Goal: Transaction & Acquisition: Obtain resource

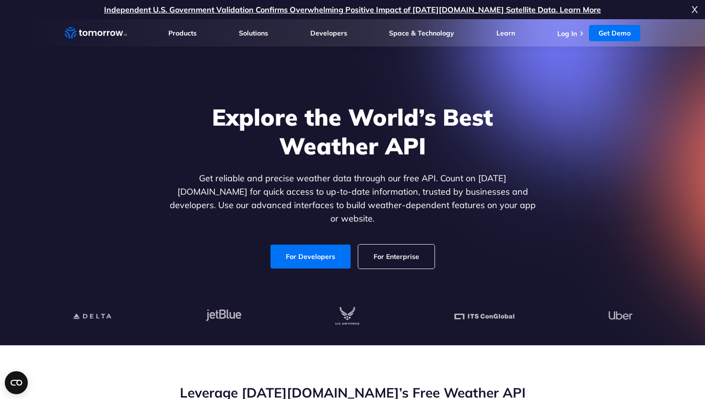
click at [695, 12] on span "X" at bounding box center [695, 9] width 6 height 19
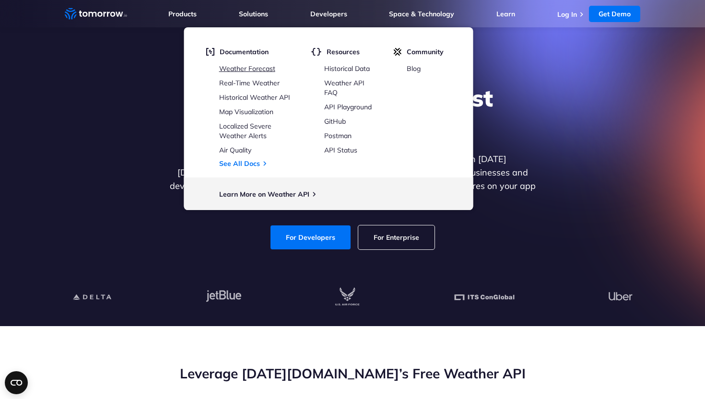
click at [236, 66] on link "Weather Forecast" at bounding box center [247, 68] width 56 height 9
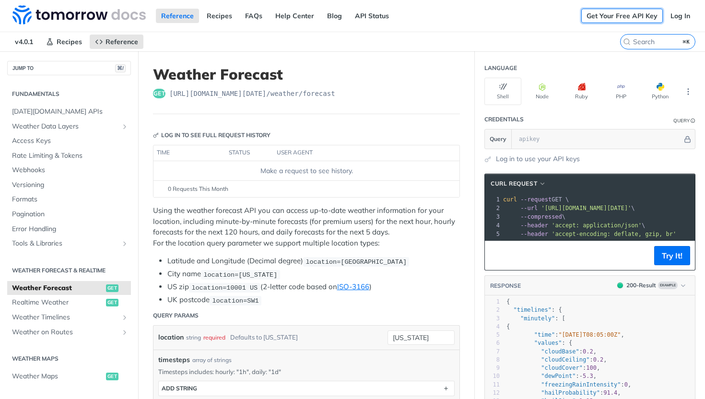
click at [606, 13] on link "Get Your Free API Key" at bounding box center [622, 16] width 82 height 14
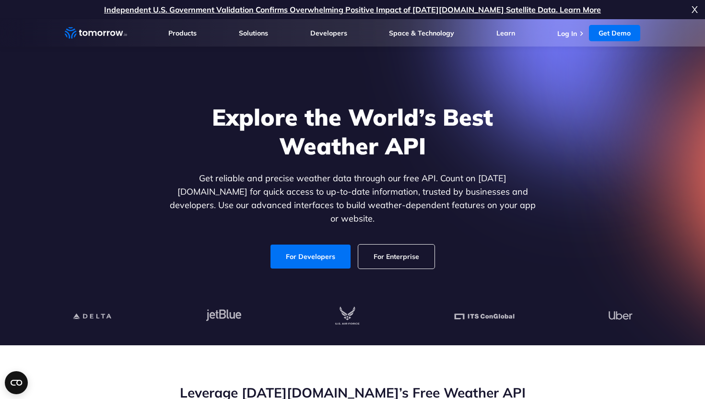
click at [694, 10] on span "X" at bounding box center [695, 9] width 6 height 19
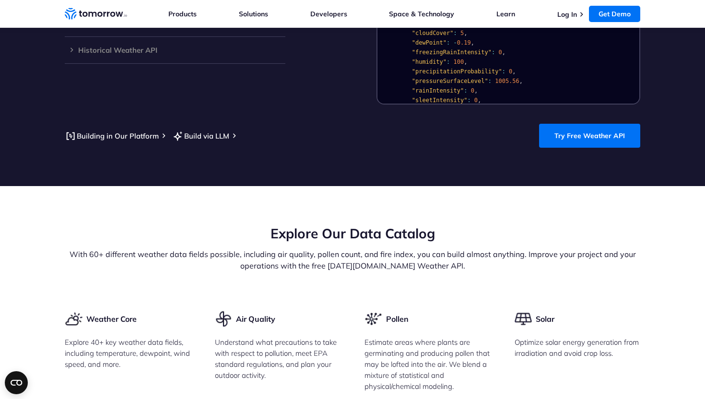
scroll to position [960, 0]
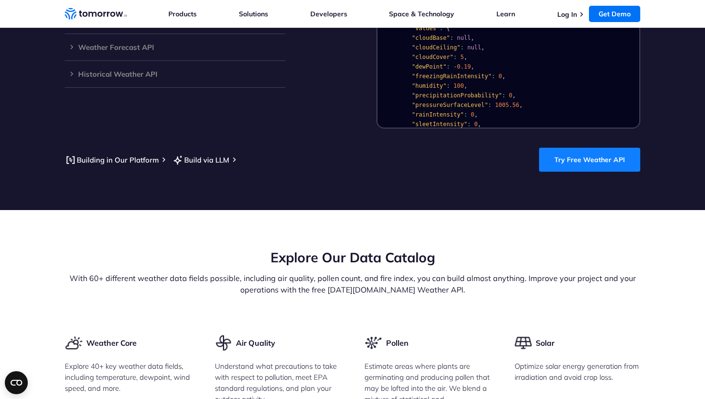
click at [573, 155] on link "Try Free Weather API" at bounding box center [589, 160] width 101 height 24
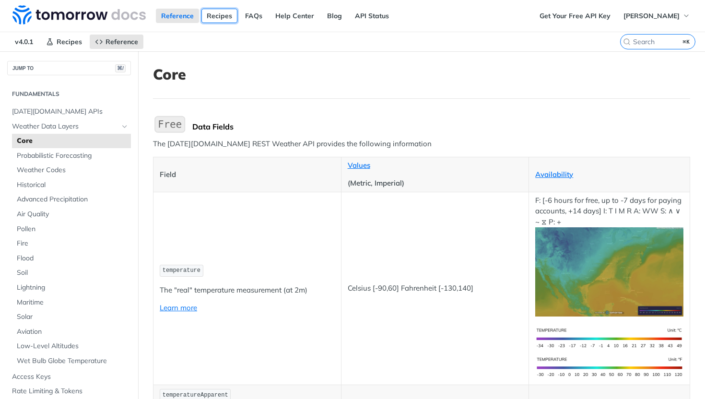
click at [222, 13] on link "Recipes" at bounding box center [219, 16] width 36 height 14
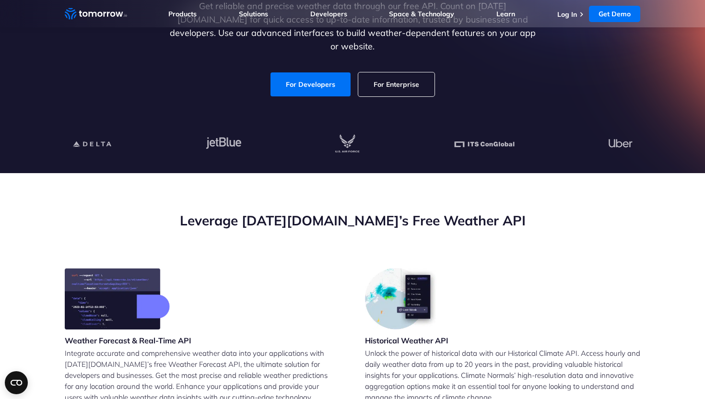
scroll to position [174, 0]
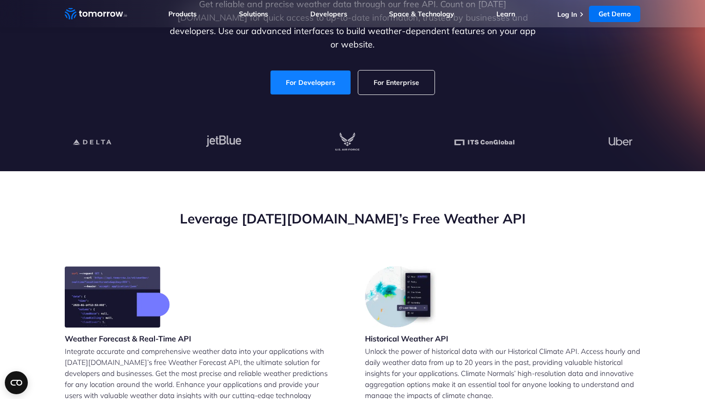
click at [331, 82] on link "For Developers" at bounding box center [311, 83] width 80 height 24
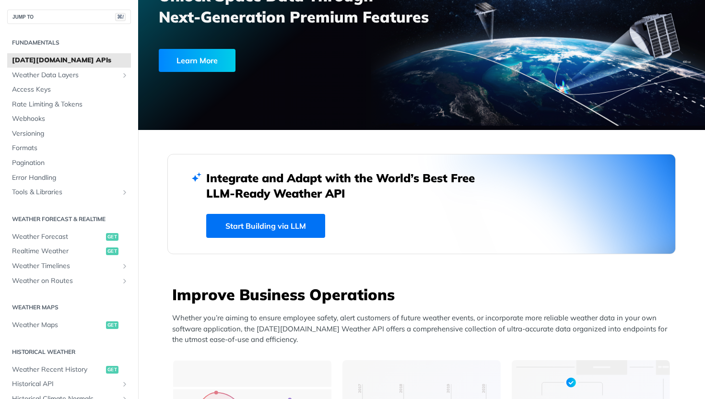
scroll to position [117, 0]
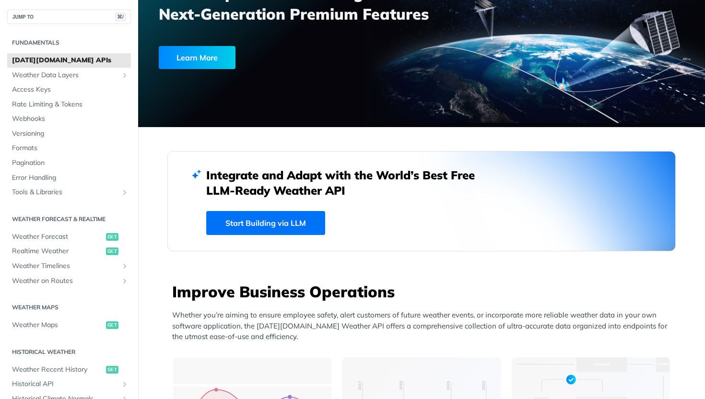
click at [265, 222] on link "Start Building via LLM" at bounding box center [265, 223] width 119 height 24
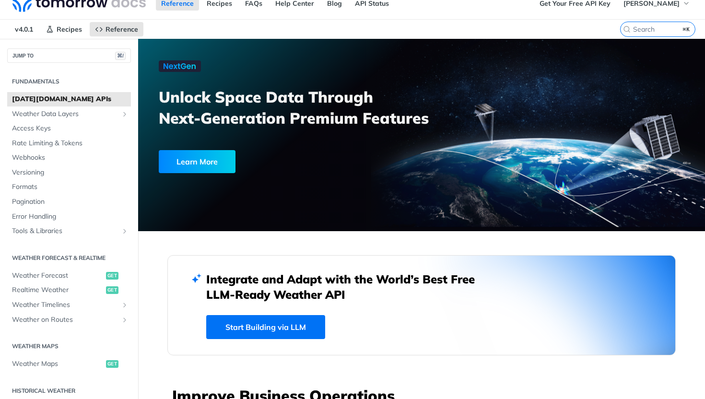
scroll to position [0, 0]
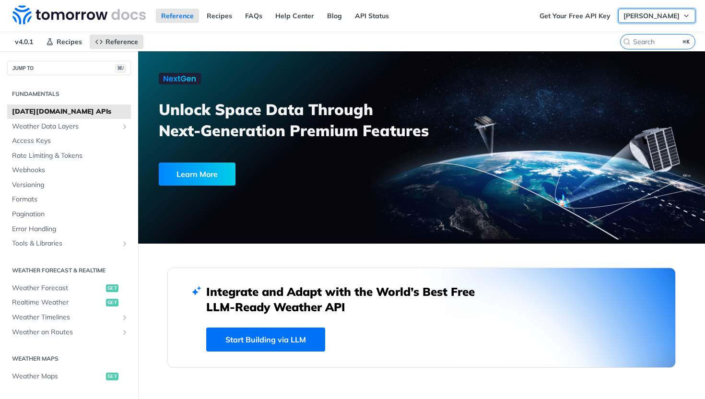
click at [644, 19] on span "[PERSON_NAME]" at bounding box center [652, 16] width 56 height 9
click at [645, 15] on span "[PERSON_NAME]" at bounding box center [652, 16] width 56 height 9
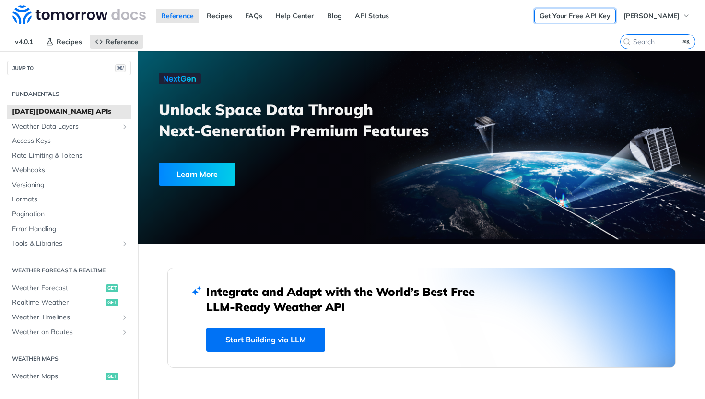
click at [593, 13] on link "Get Your Free API Key" at bounding box center [575, 16] width 82 height 14
